Goal: Information Seeking & Learning: Learn about a topic

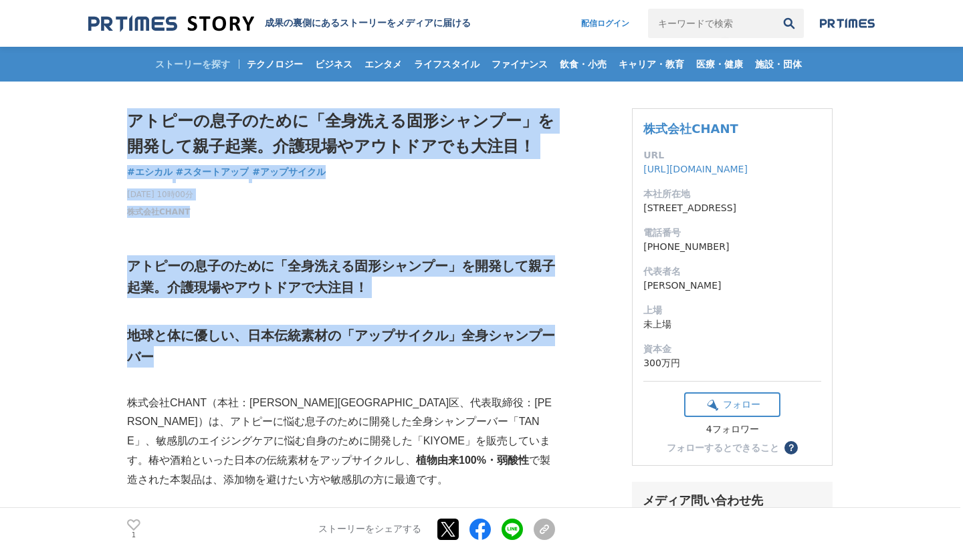
drag, startPoint x: 124, startPoint y: 325, endPoint x: 527, endPoint y: 367, distance: 404.8
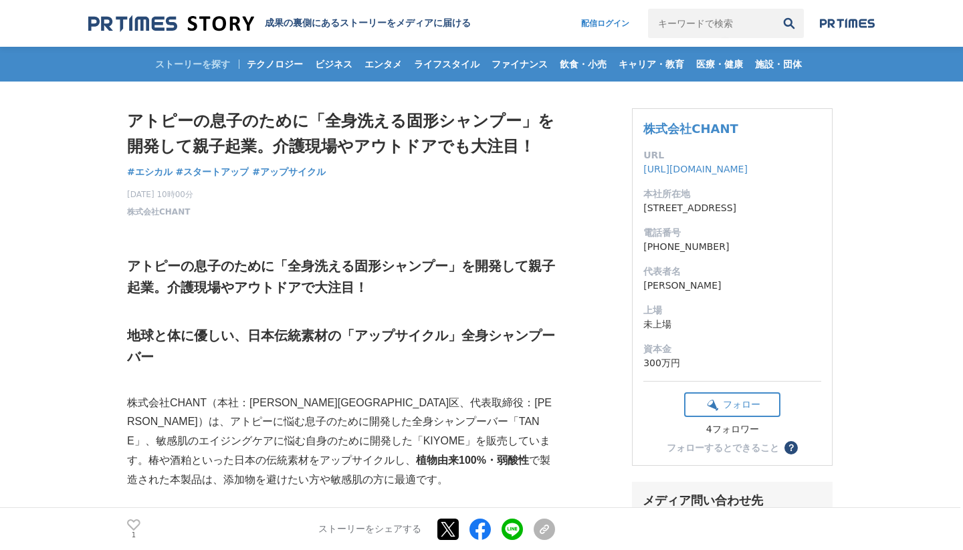
drag, startPoint x: 527, startPoint y: 367, endPoint x: 500, endPoint y: 386, distance: 32.7
click at [502, 386] on p at bounding box center [341, 384] width 428 height 19
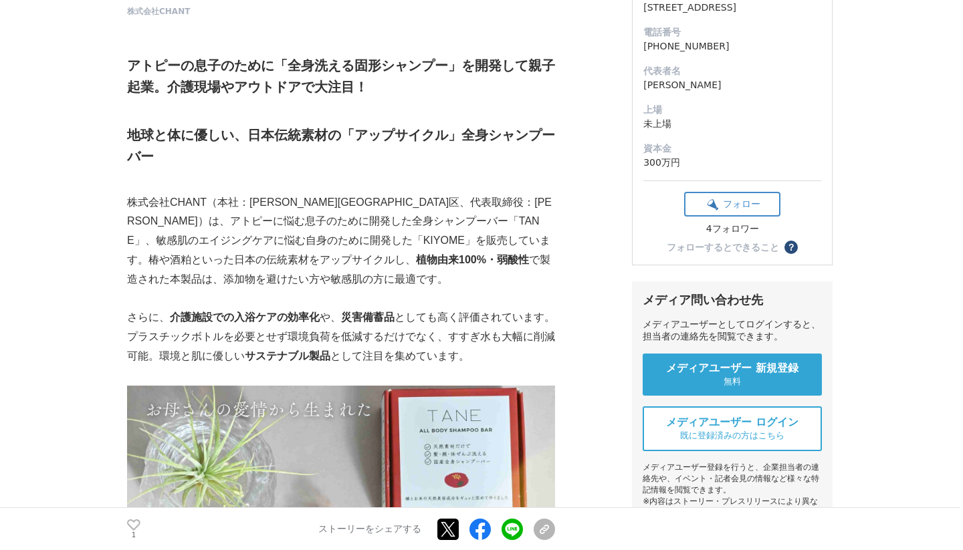
scroll to position [268, 0]
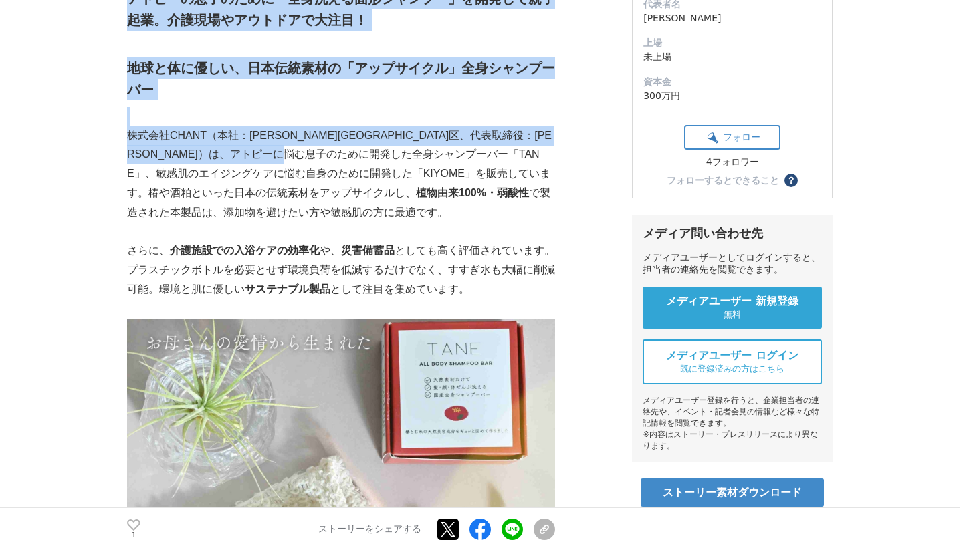
drag, startPoint x: 111, startPoint y: 128, endPoint x: 438, endPoint y: 150, distance: 327.7
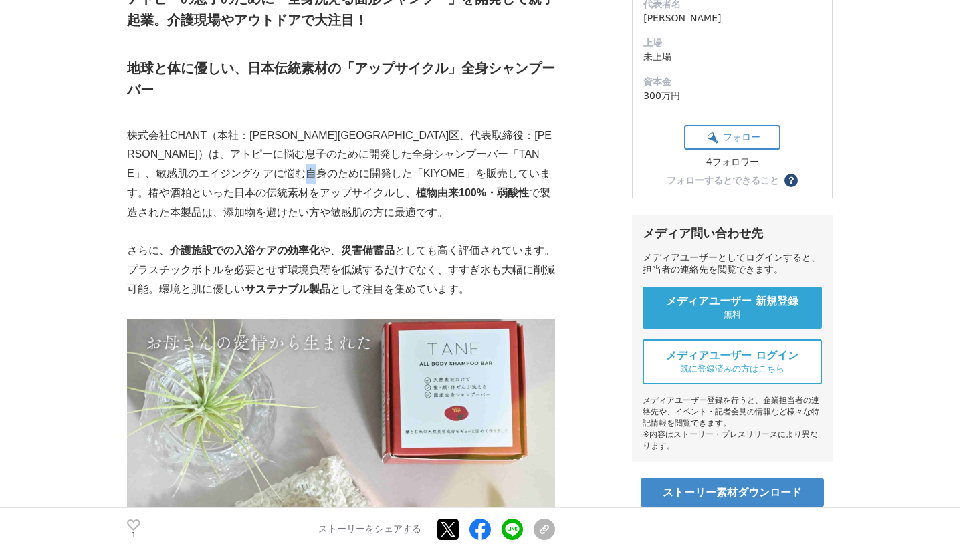
drag, startPoint x: 438, startPoint y: 150, endPoint x: 439, endPoint y: 175, distance: 24.8
click at [439, 175] on p "株式会社CHANT（本社：[PERSON_NAME][GEOGRAPHIC_DATA]区、代表取締役：[PERSON_NAME]）は、アトピーに悩む息子のため…" at bounding box center [341, 174] width 428 height 96
drag, startPoint x: 439, startPoint y: 175, endPoint x: 563, endPoint y: 211, distance: 129.5
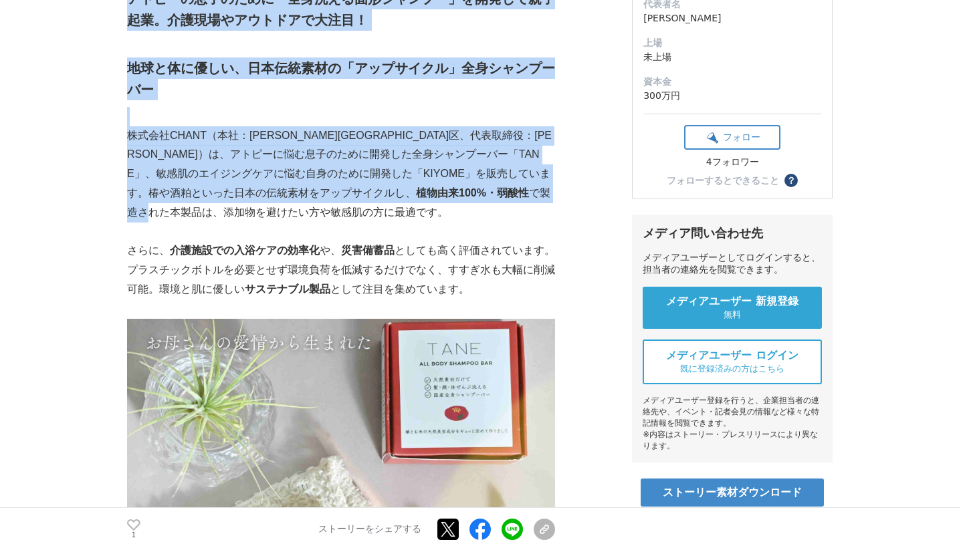
drag, startPoint x: 125, startPoint y: 133, endPoint x: 375, endPoint y: 186, distance: 255.0
drag, startPoint x: 375, startPoint y: 186, endPoint x: 418, endPoint y: 201, distance: 45.9
click at [415, 201] on p "株式会社CHANT（本社：[PERSON_NAME][GEOGRAPHIC_DATA]区、代表取締役：[PERSON_NAME]）は、アトピーに悩む息子のため…" at bounding box center [341, 174] width 428 height 96
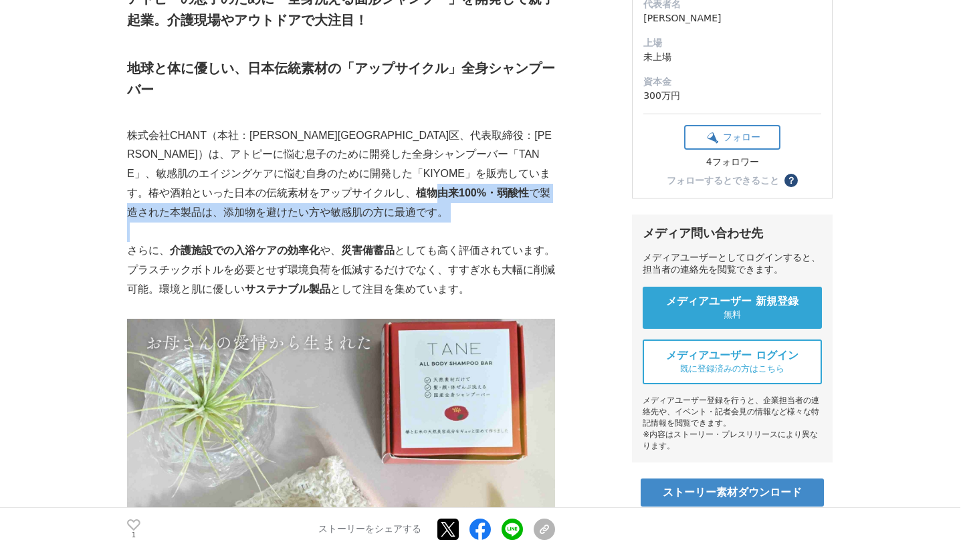
drag, startPoint x: 227, startPoint y: 185, endPoint x: 413, endPoint y: 225, distance: 189.4
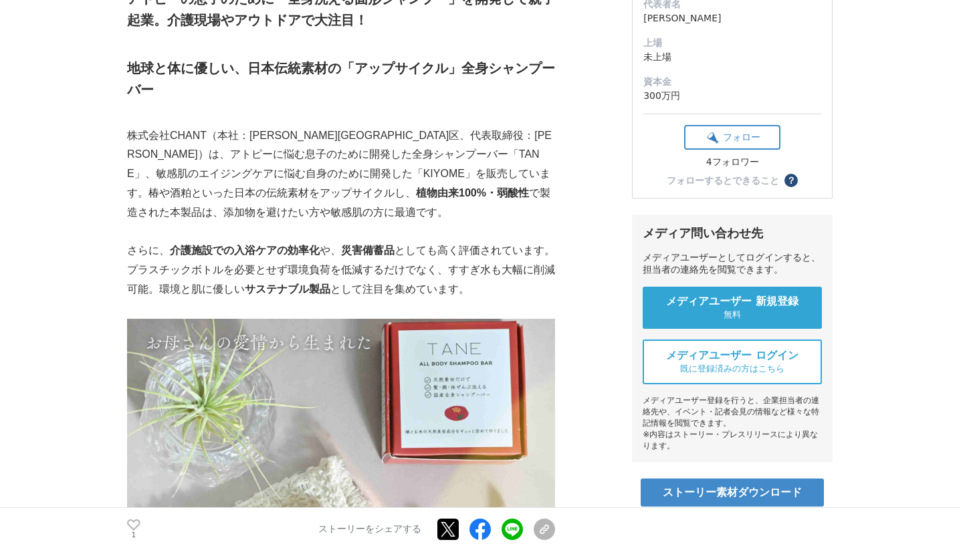
drag, startPoint x: 413, startPoint y: 225, endPoint x: 401, endPoint y: 249, distance: 27.2
click at [401, 249] on p "さらに、 介護施設での入浴ケアの効率化 や、 災害備蓄品 としても高く評価されています。プラスチックボトルを必要とせず環境負荷を低減するだけでなく、すすぎ水も…" at bounding box center [341, 270] width 428 height 58
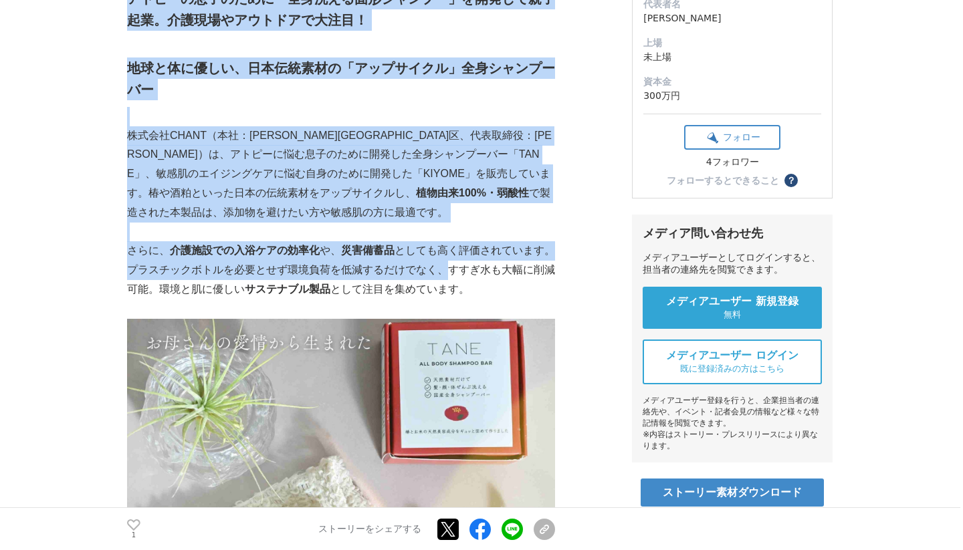
drag, startPoint x: 126, startPoint y: 251, endPoint x: 452, endPoint y: 265, distance: 326.7
drag, startPoint x: 452, startPoint y: 265, endPoint x: 458, endPoint y: 257, distance: 9.5
click at [458, 257] on p "さらに、 介護施設での入浴ケアの効率化 や、 災害備蓄品 としても高く評価されています。プラスチックボトルを必要とせず環境負荷を低減するだけでなく、すすぎ水も…" at bounding box center [341, 270] width 428 height 58
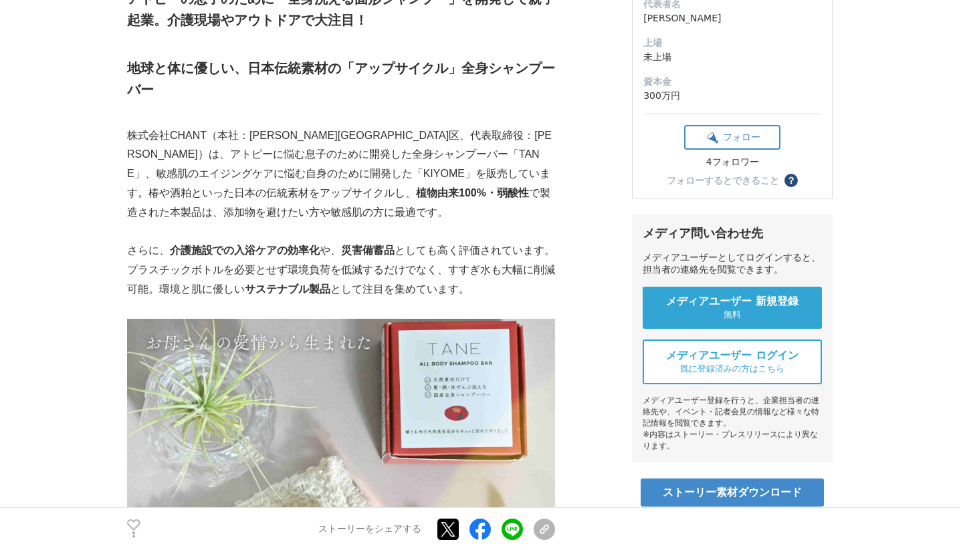
click at [536, 268] on p "さらに、 介護施設での入浴ケアの効率化 や、 災害備蓄品 としても高く評価されています。プラスチックボトルを必要とせず環境負荷を低減するだけでなく、すすぎ水も…" at bounding box center [341, 270] width 428 height 58
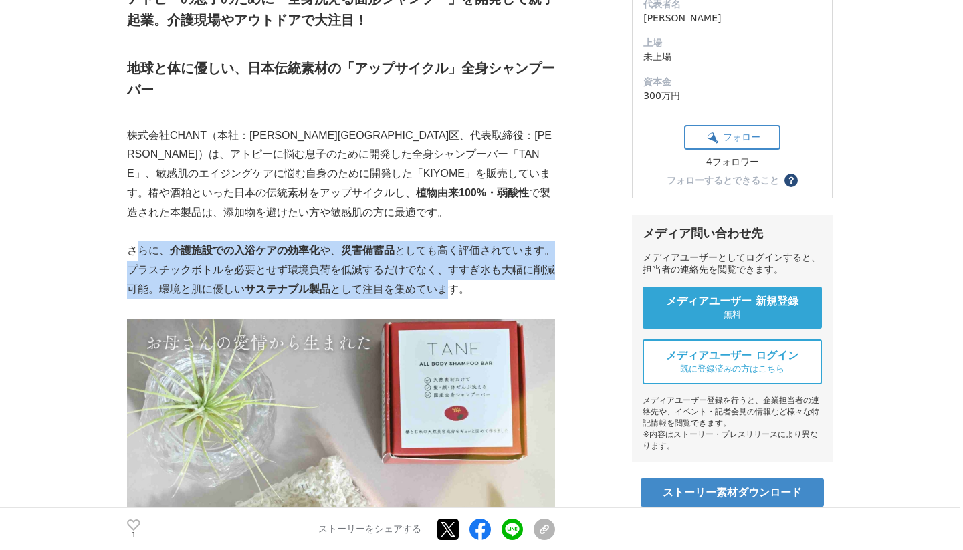
drag, startPoint x: 207, startPoint y: 257, endPoint x: 450, endPoint y: 292, distance: 245.9
click at [450, 292] on p "さらに、 介護施設での入浴ケアの効率化 や、 災害備蓄品 としても高く評価されています。プラスチックボトルを必要とせず環境負荷を低減するだけでなく、すすぎ水も…" at bounding box center [341, 270] width 428 height 58
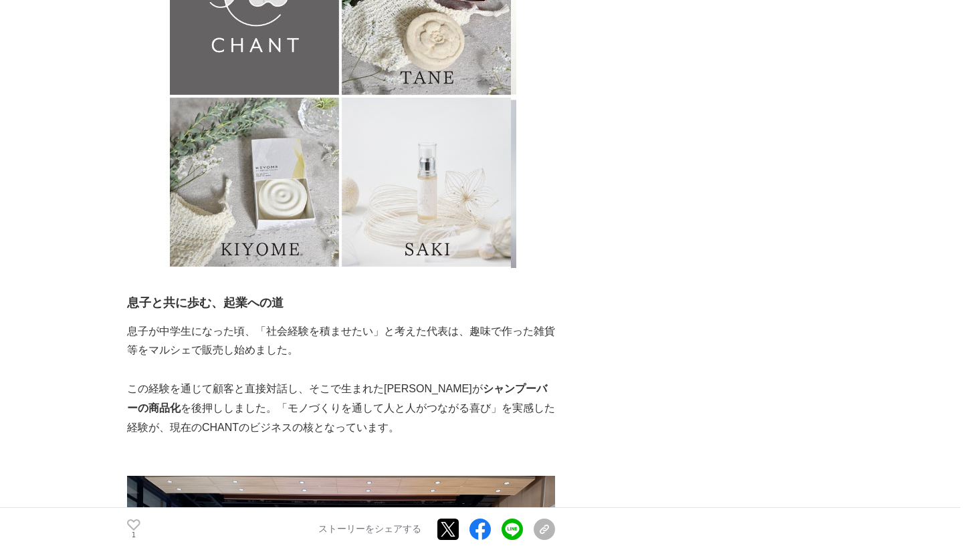
scroll to position [1204, 0]
